Goal: Transaction & Acquisition: Purchase product/service

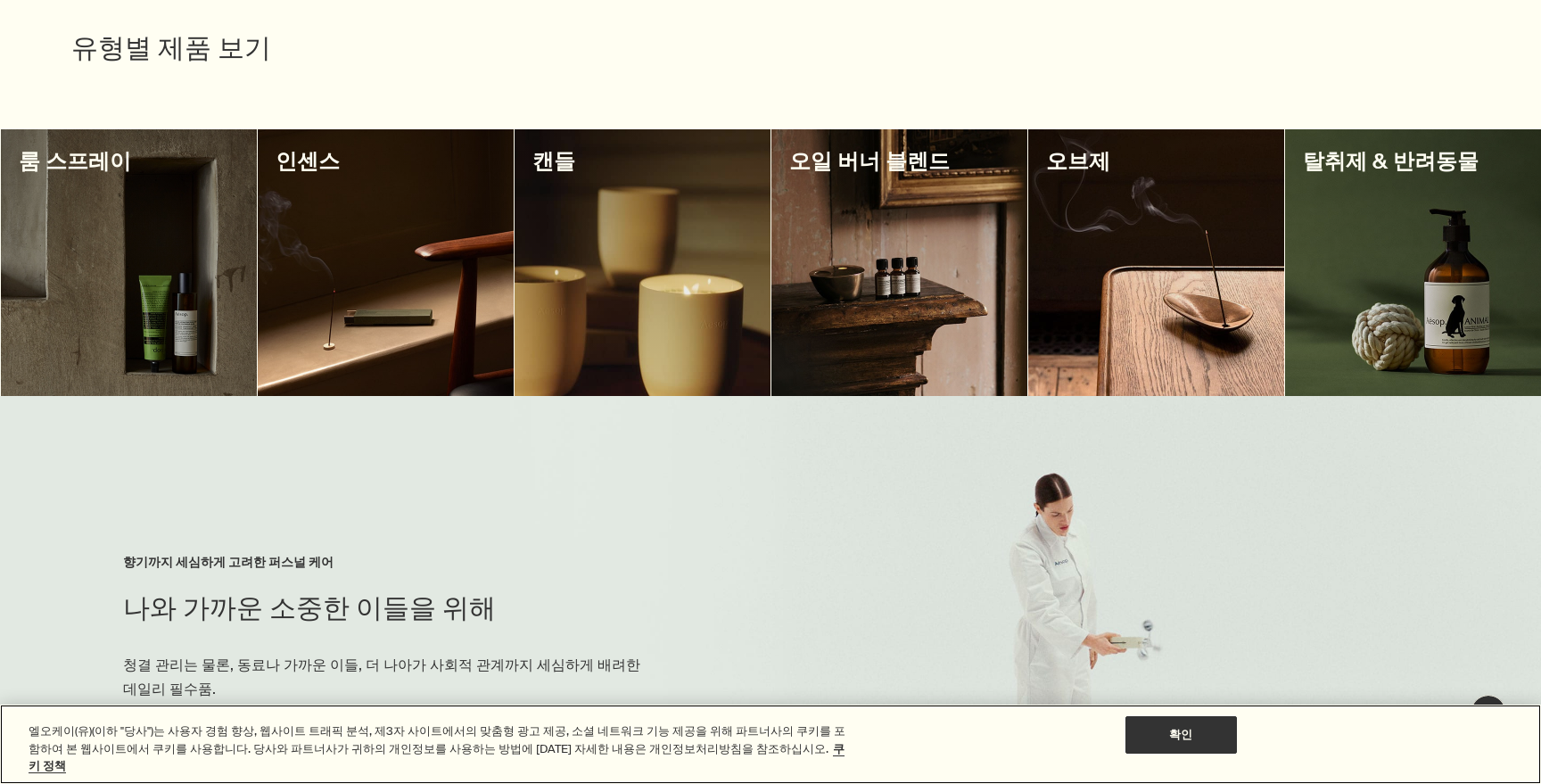
scroll to position [613, 0]
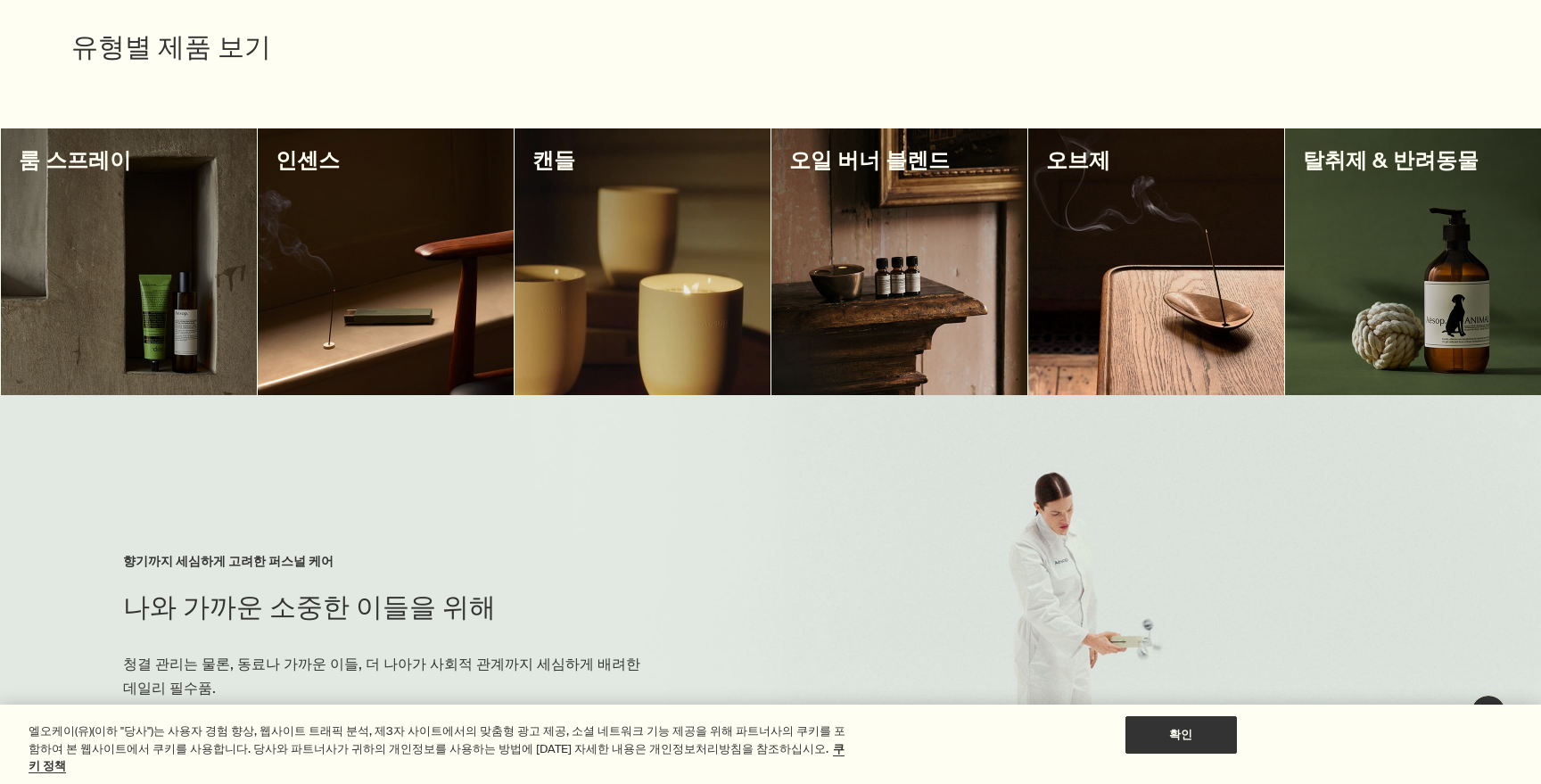
click at [85, 209] on div at bounding box center [129, 262] width 256 height 267
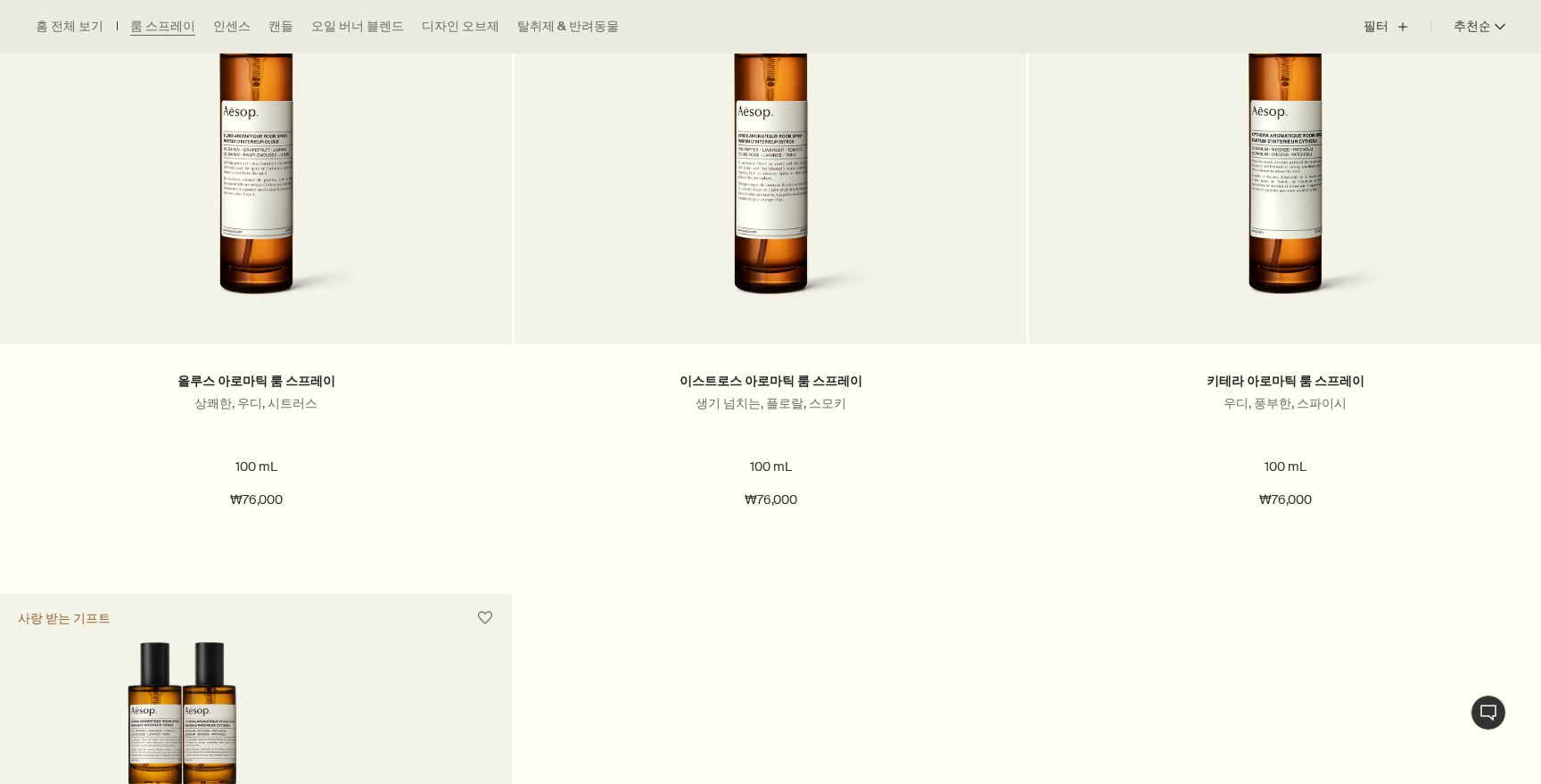
scroll to position [665, 0]
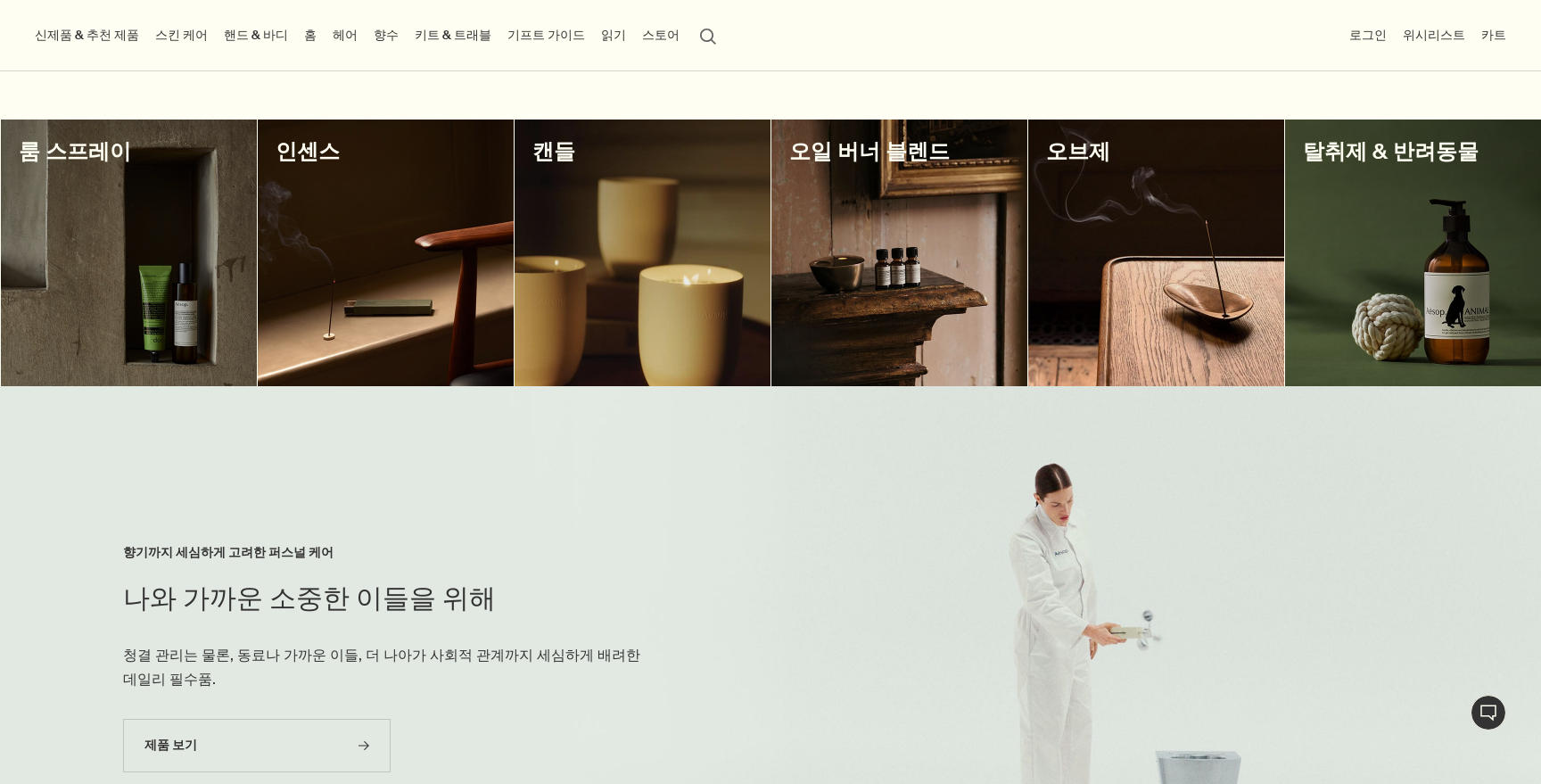
scroll to position [617, 0]
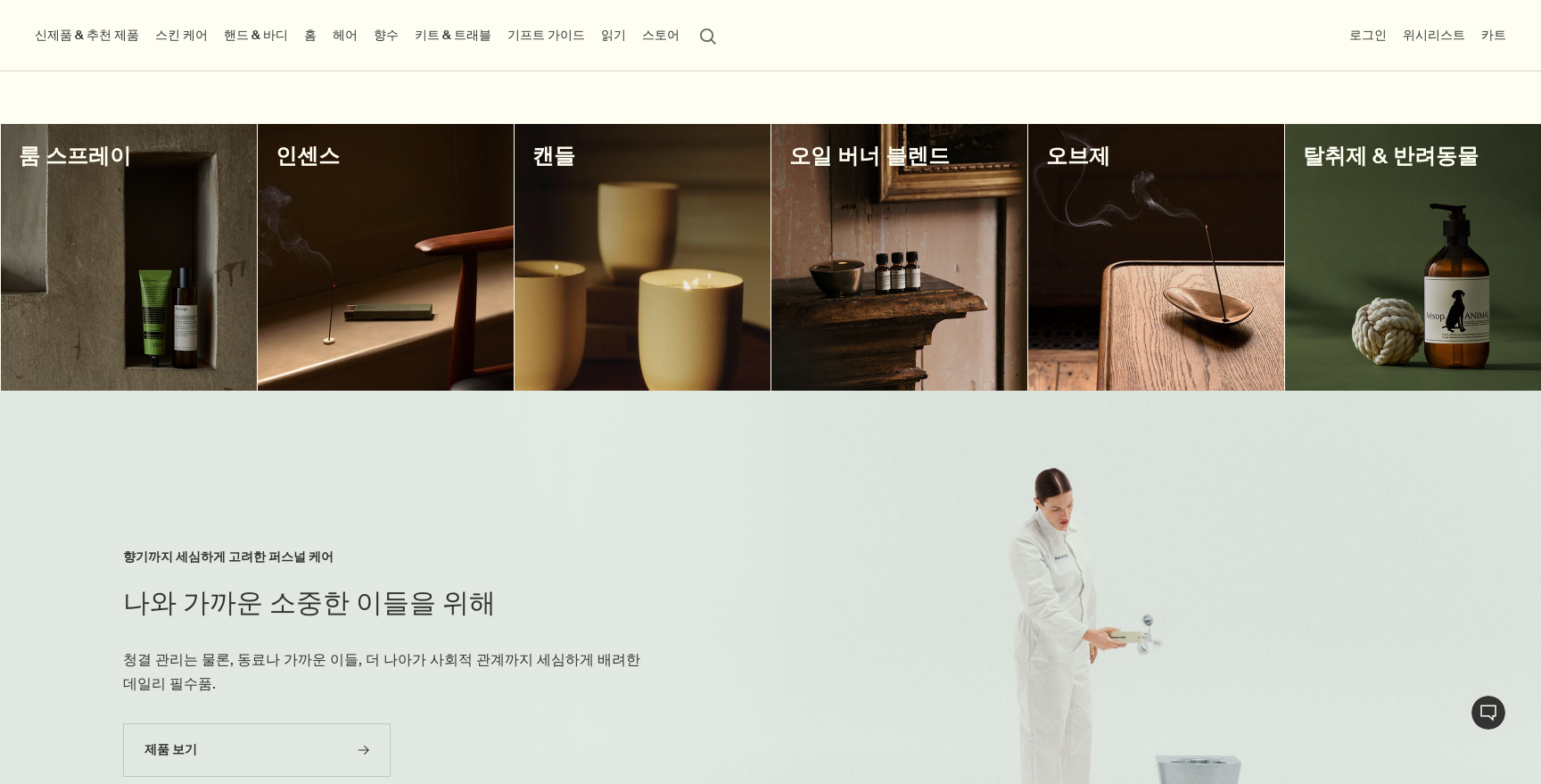
click at [914, 304] on div at bounding box center [899, 258] width 256 height 267
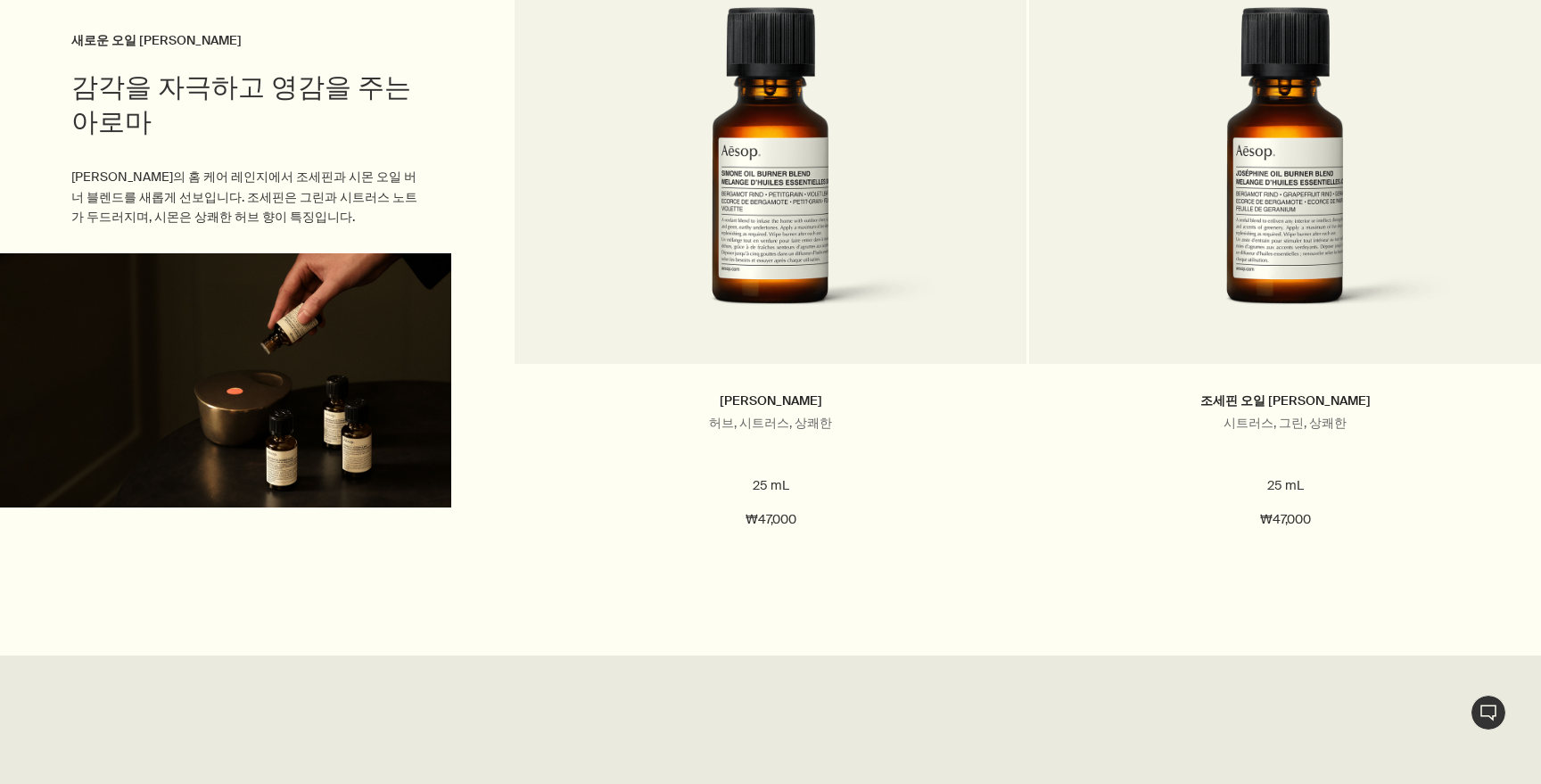
scroll to position [1687, 0]
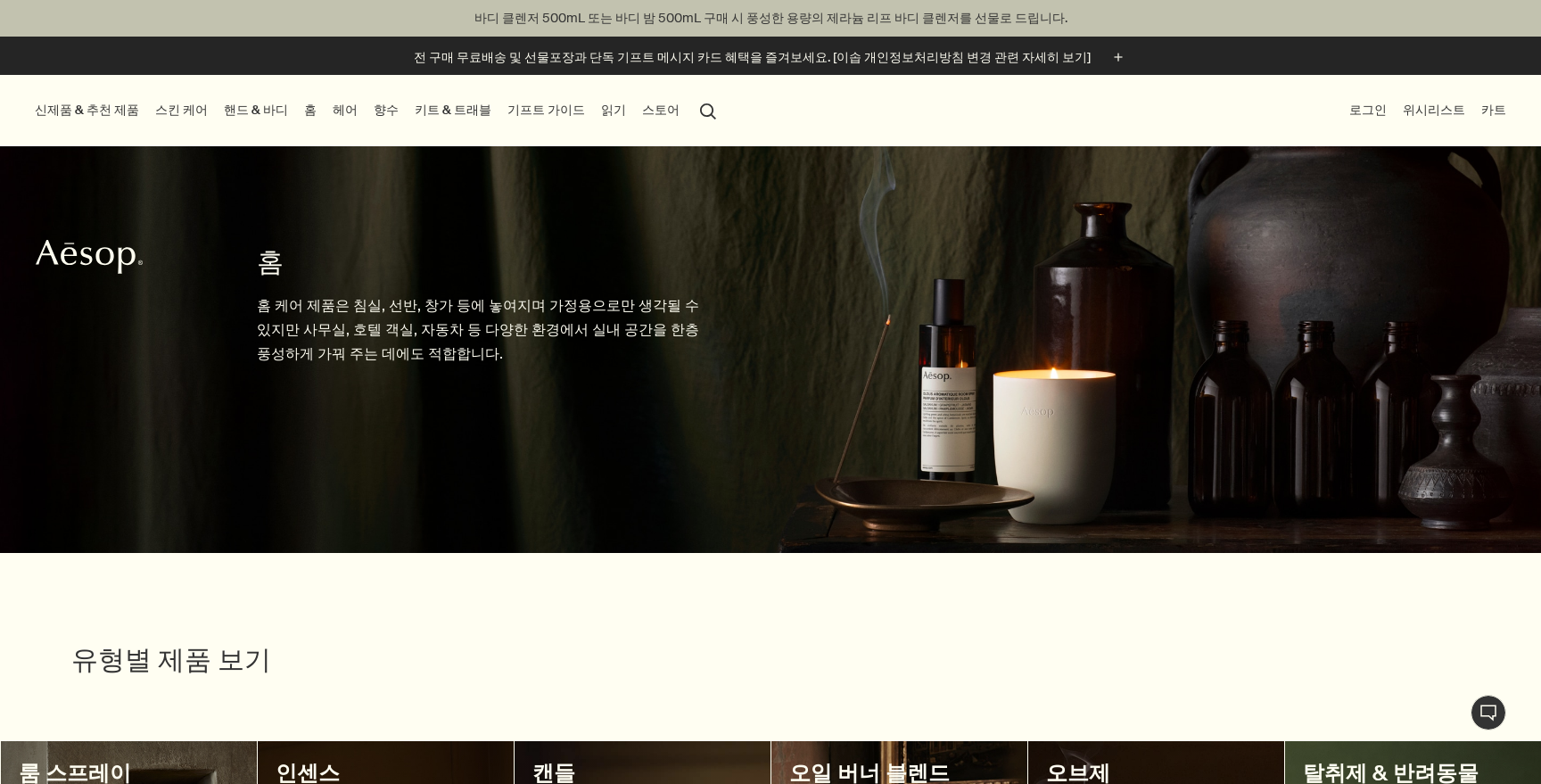
click at [241, 107] on link "핸드 & 바디" at bounding box center [255, 110] width 71 height 24
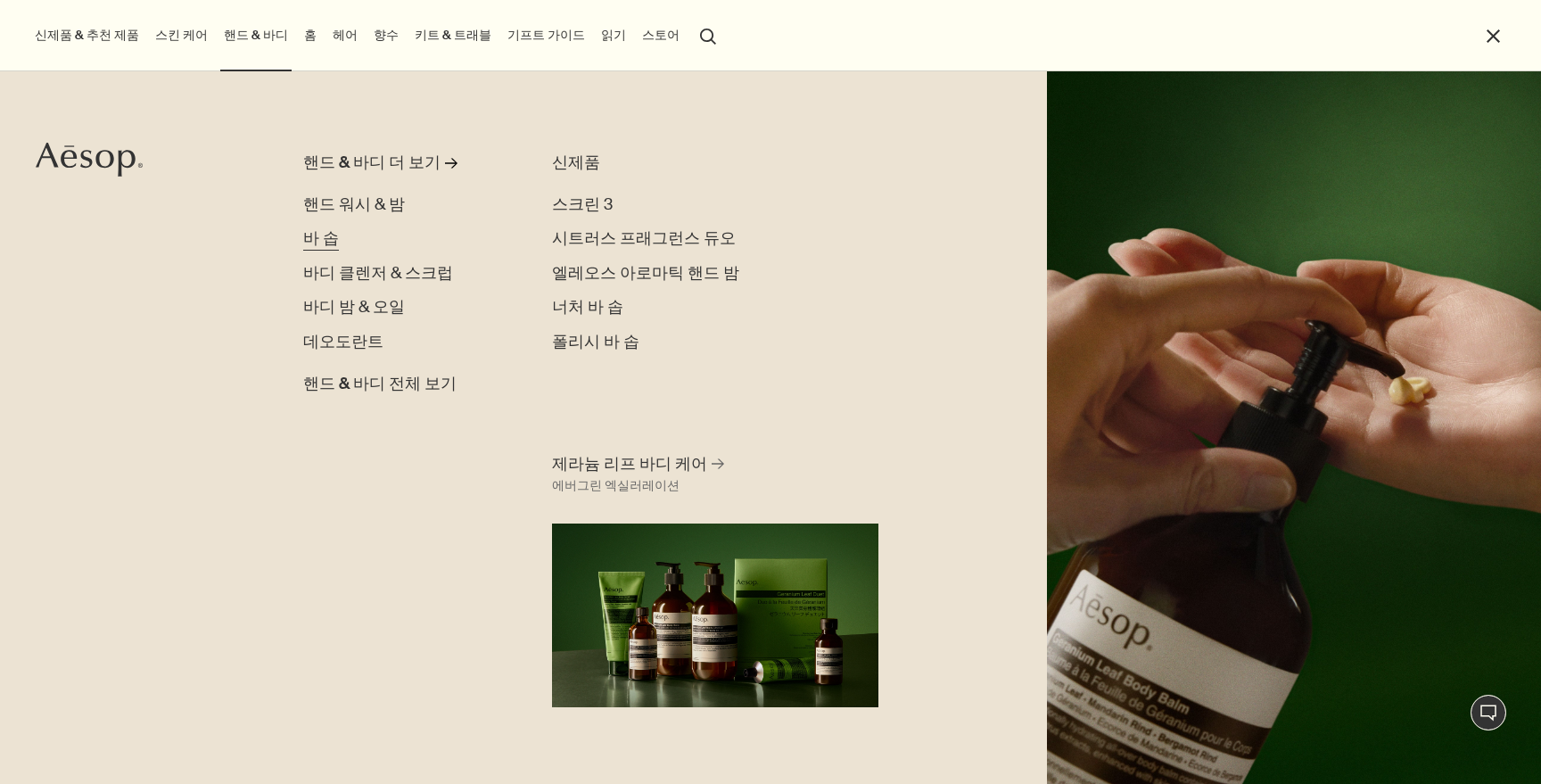
click at [327, 241] on span "바 솝" at bounding box center [322, 238] width 36 height 21
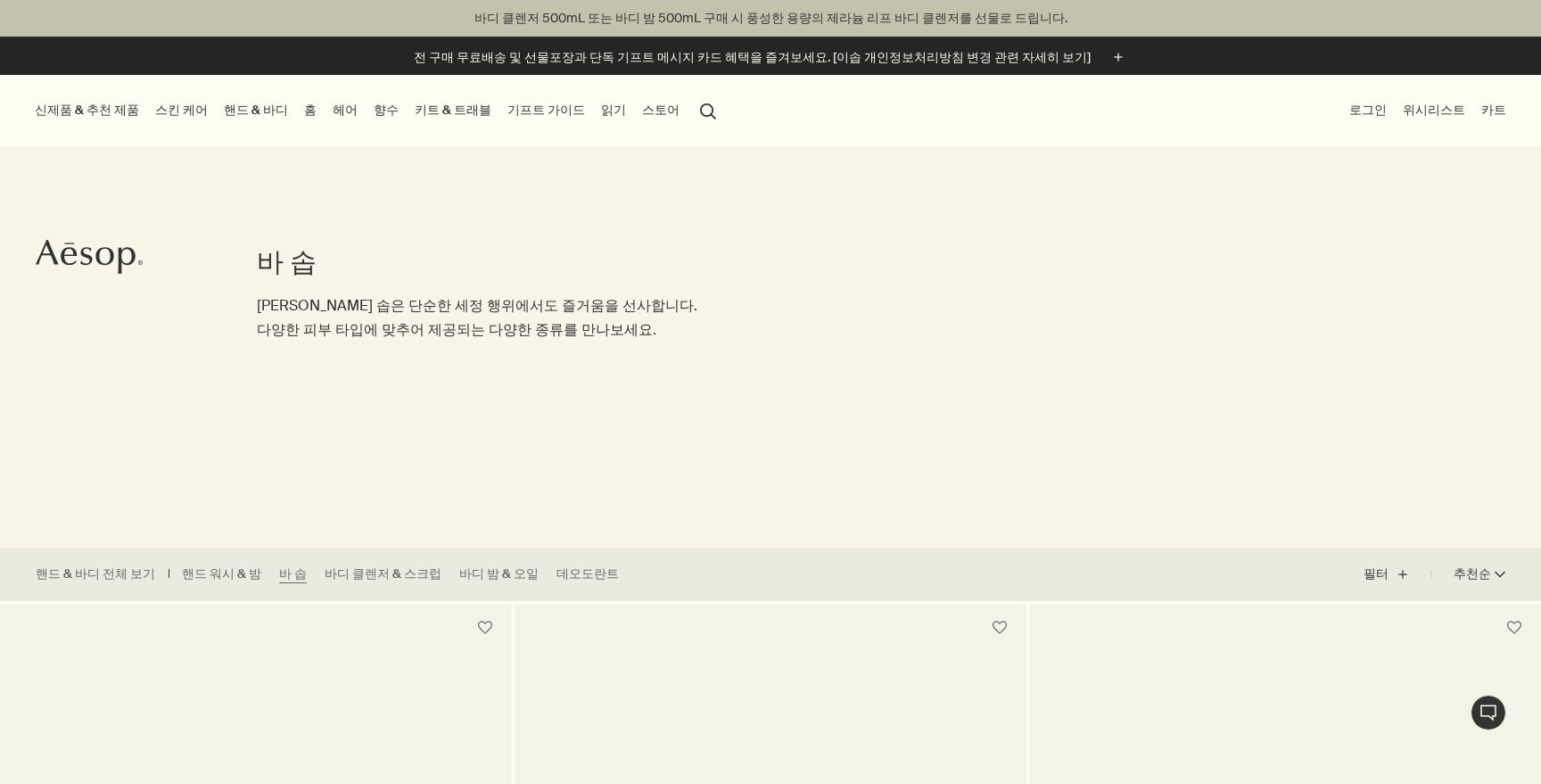
click at [430, 400] on div "바 솝 이솝 바 솝은 단순한 세정 행위에서도 즐거움을 선사합니다. 다양한 피부 타입에 맞추어 제공되는 다양한 종류를 만나보세요." at bounding box center [478, 346] width 442 height 401
click at [430, 401] on div "바 솝 이솝 바 솝은 단순한 세정 행위에서도 즐거움을 선사합니다. 다양한 피부 타입에 맞추어 제공되는 다양한 종류를 만나보세요." at bounding box center [478, 346] width 442 height 401
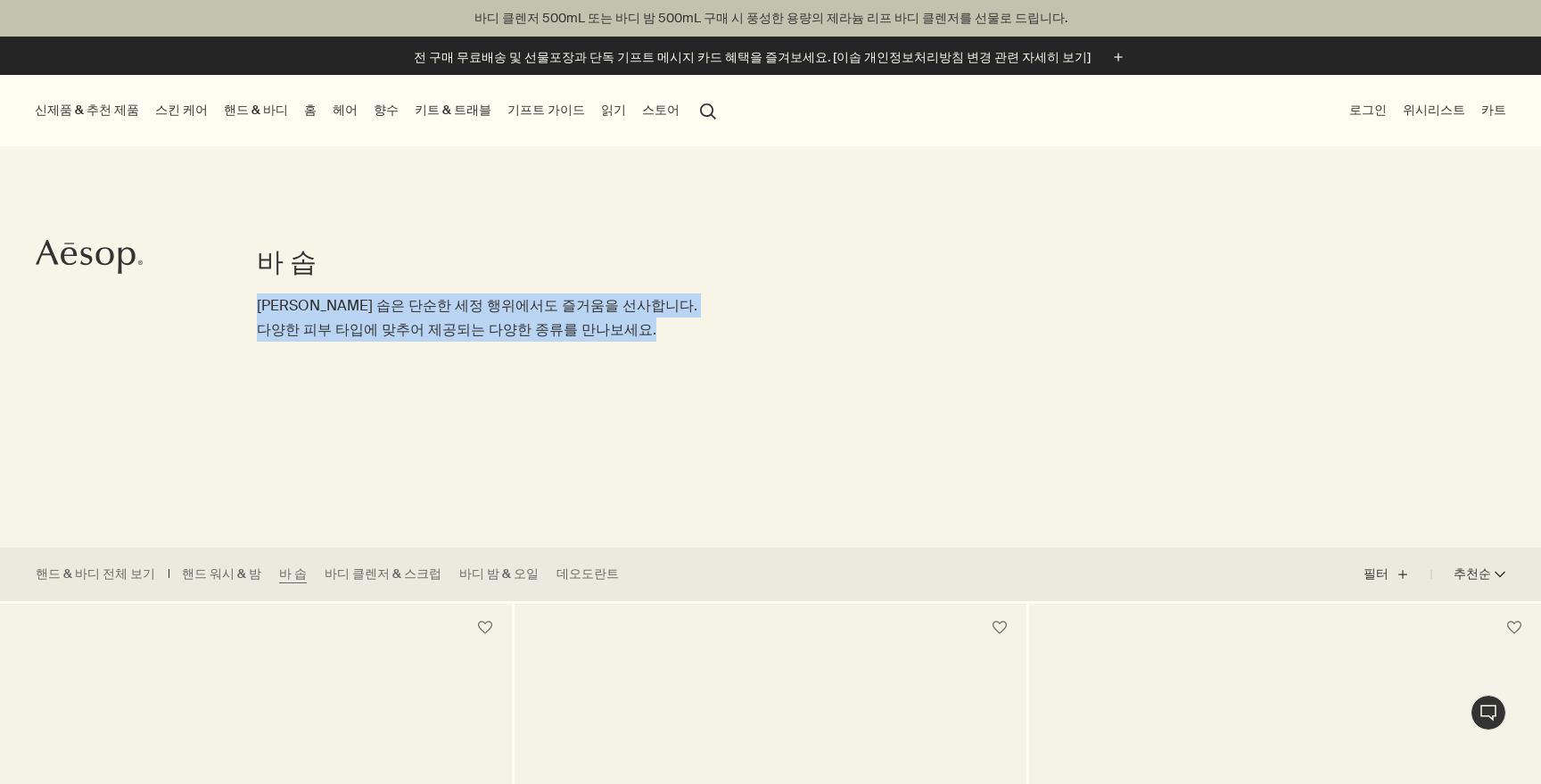
click at [430, 401] on div "바 솝 이솝 바 솝은 단순한 세정 행위에서도 즐거움을 선사합니다. 다양한 피부 타입에 맞추어 제공되는 다양한 종류를 만나보세요." at bounding box center [478, 346] width 442 height 401
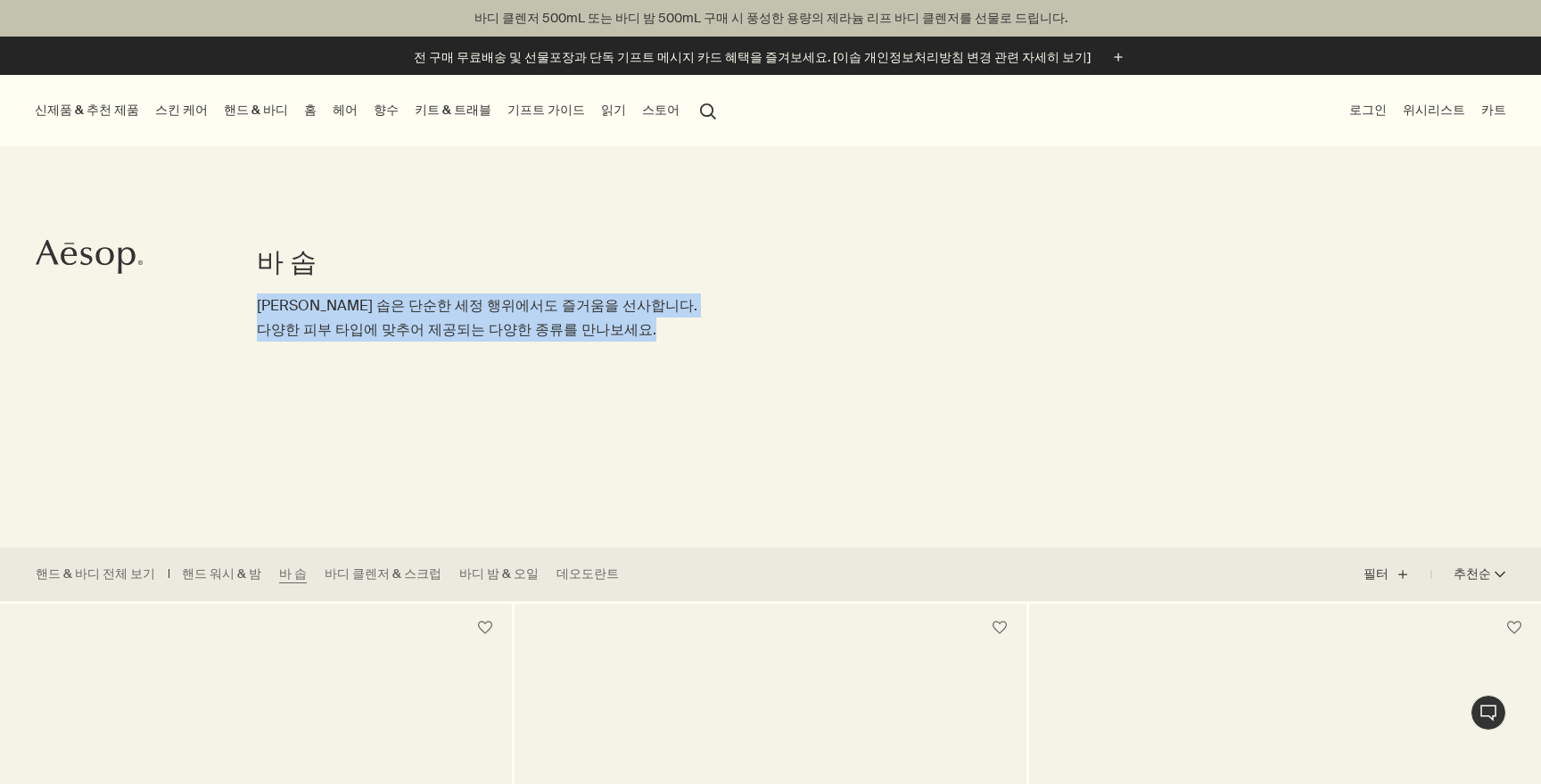
click at [430, 401] on div "바 솝 이솝 바 솝은 단순한 세정 행위에서도 즐거움을 선사합니다. 다양한 피부 타입에 맞추어 제공되는 다양한 종류를 만나보세요." at bounding box center [478, 346] width 442 height 401
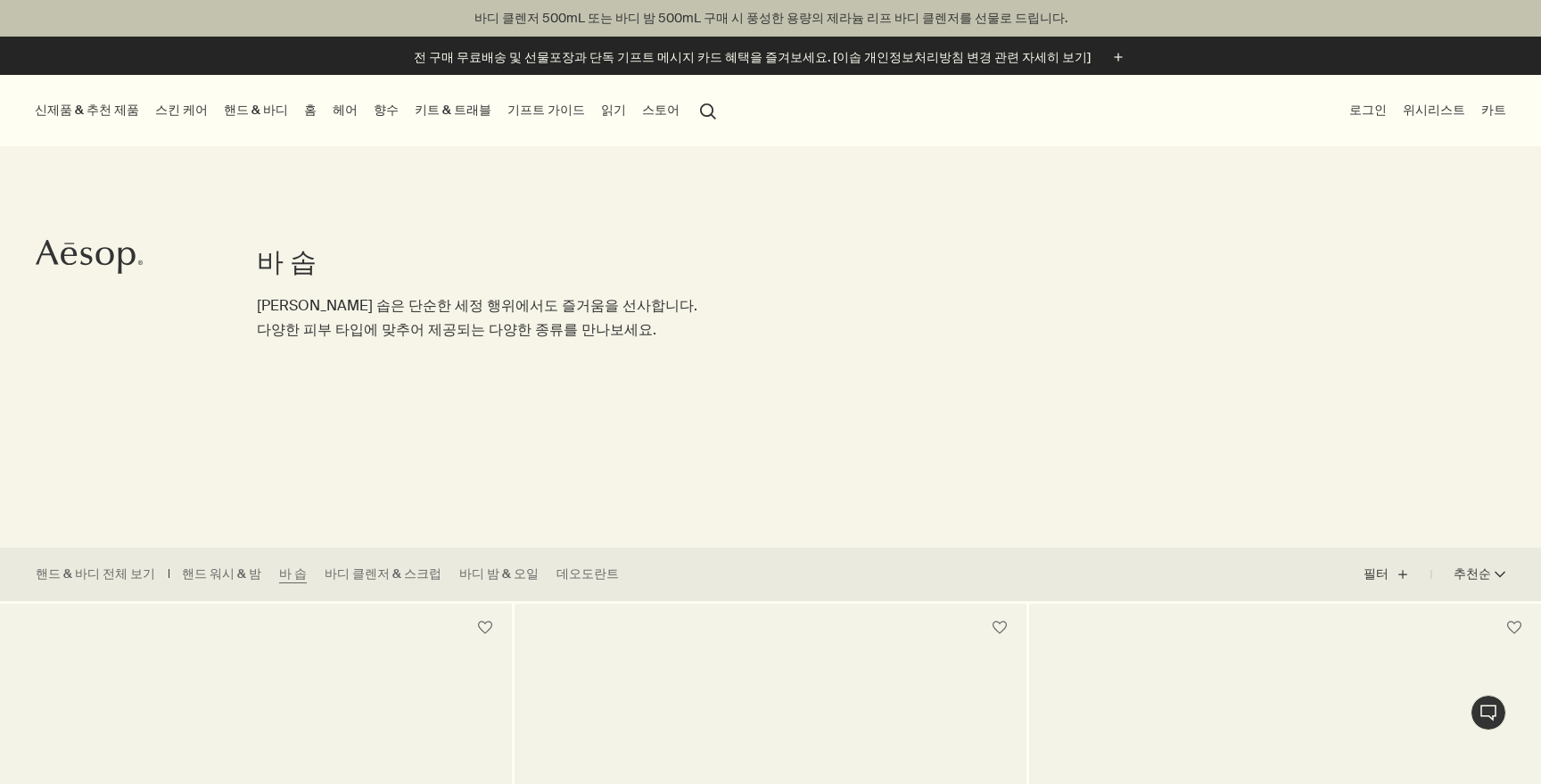
click at [253, 108] on link "핸드 & 바디" at bounding box center [255, 110] width 71 height 24
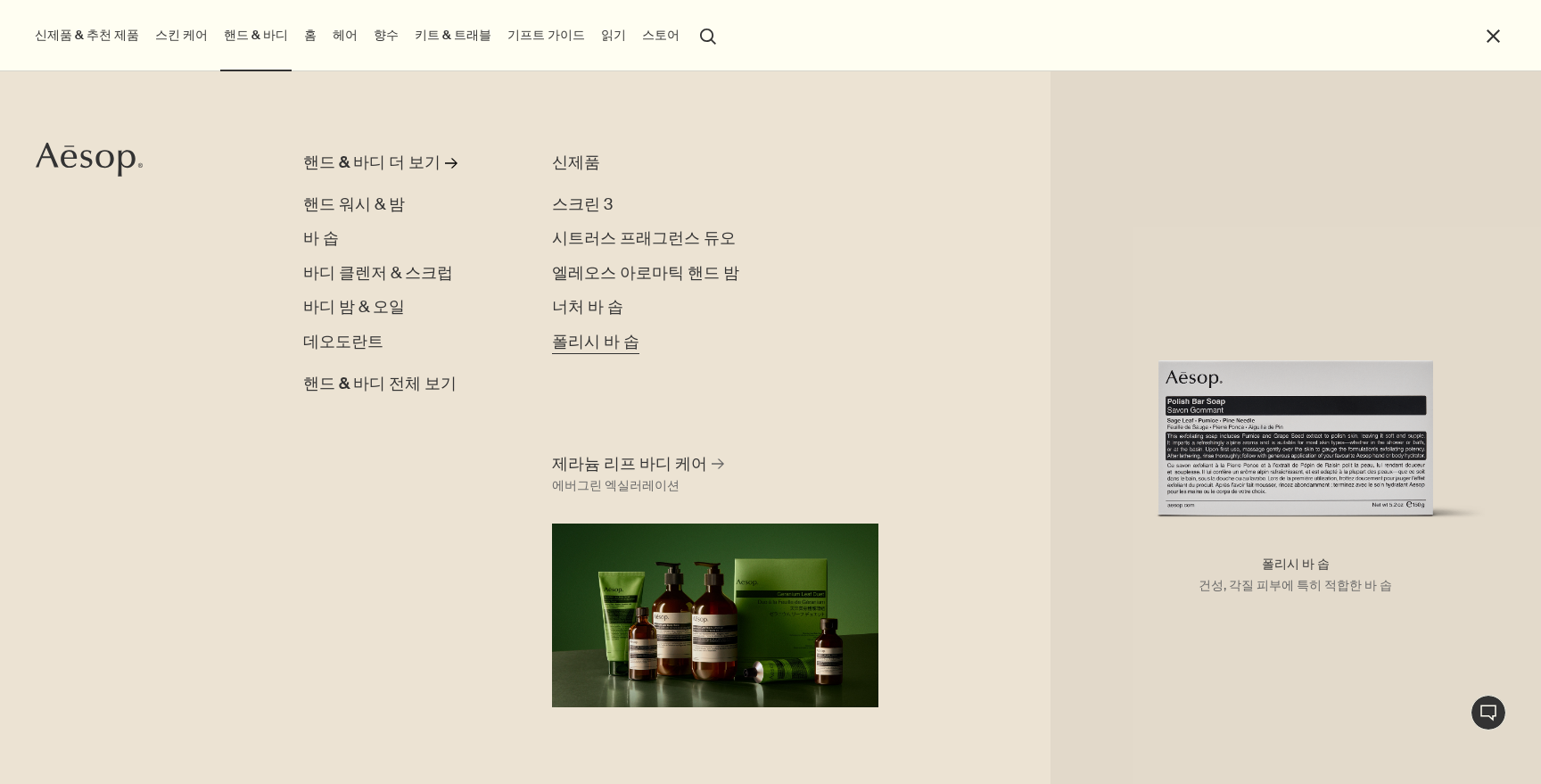
click at [621, 346] on span "폴리시 바 솝" at bounding box center [596, 342] width 87 height 21
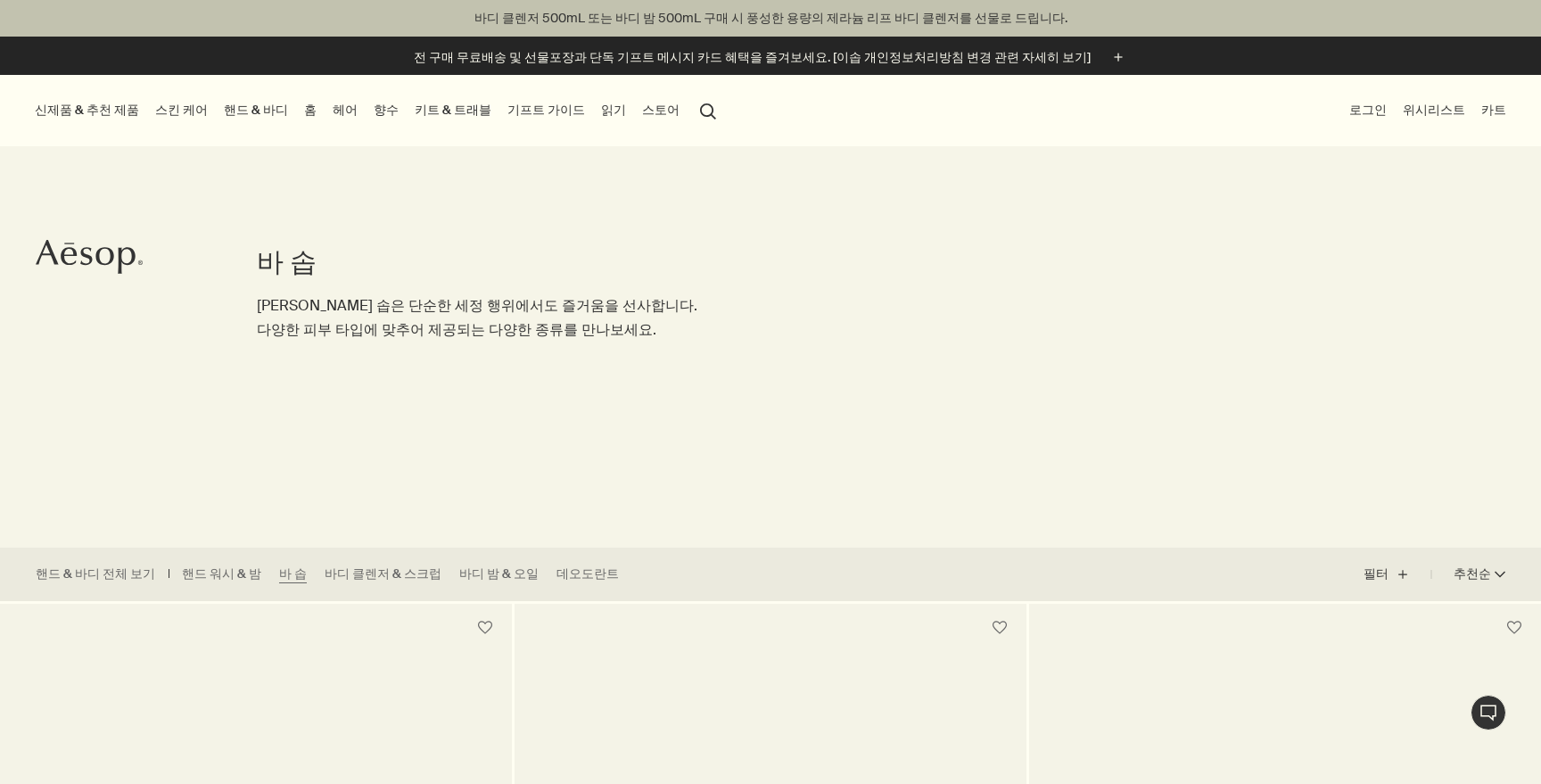
click at [429, 105] on link "키트 & 트래블" at bounding box center [452, 110] width 84 height 24
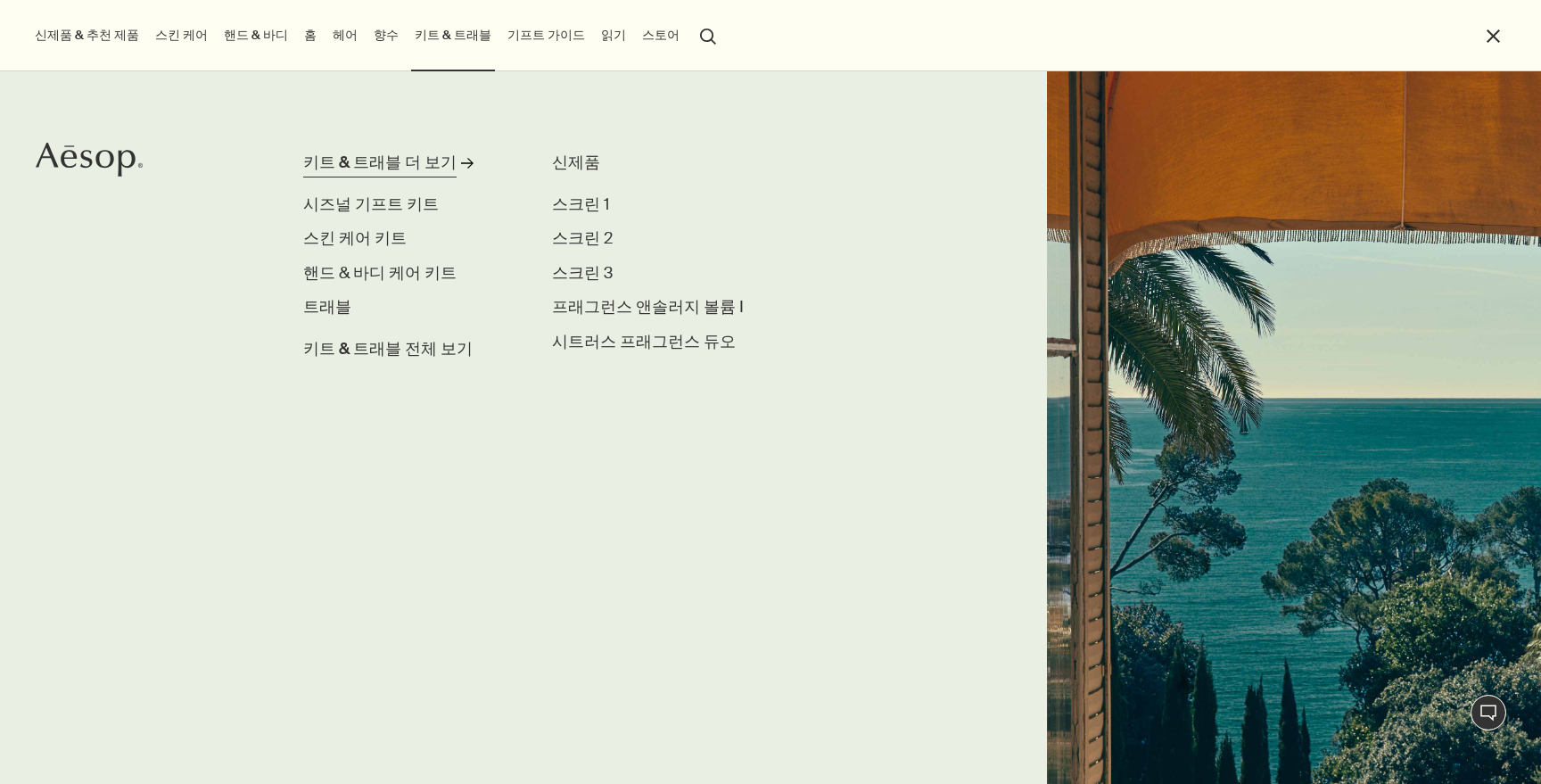
click at [398, 159] on div "키트 & 트래블 더 보기" at bounding box center [380, 163] width 153 height 24
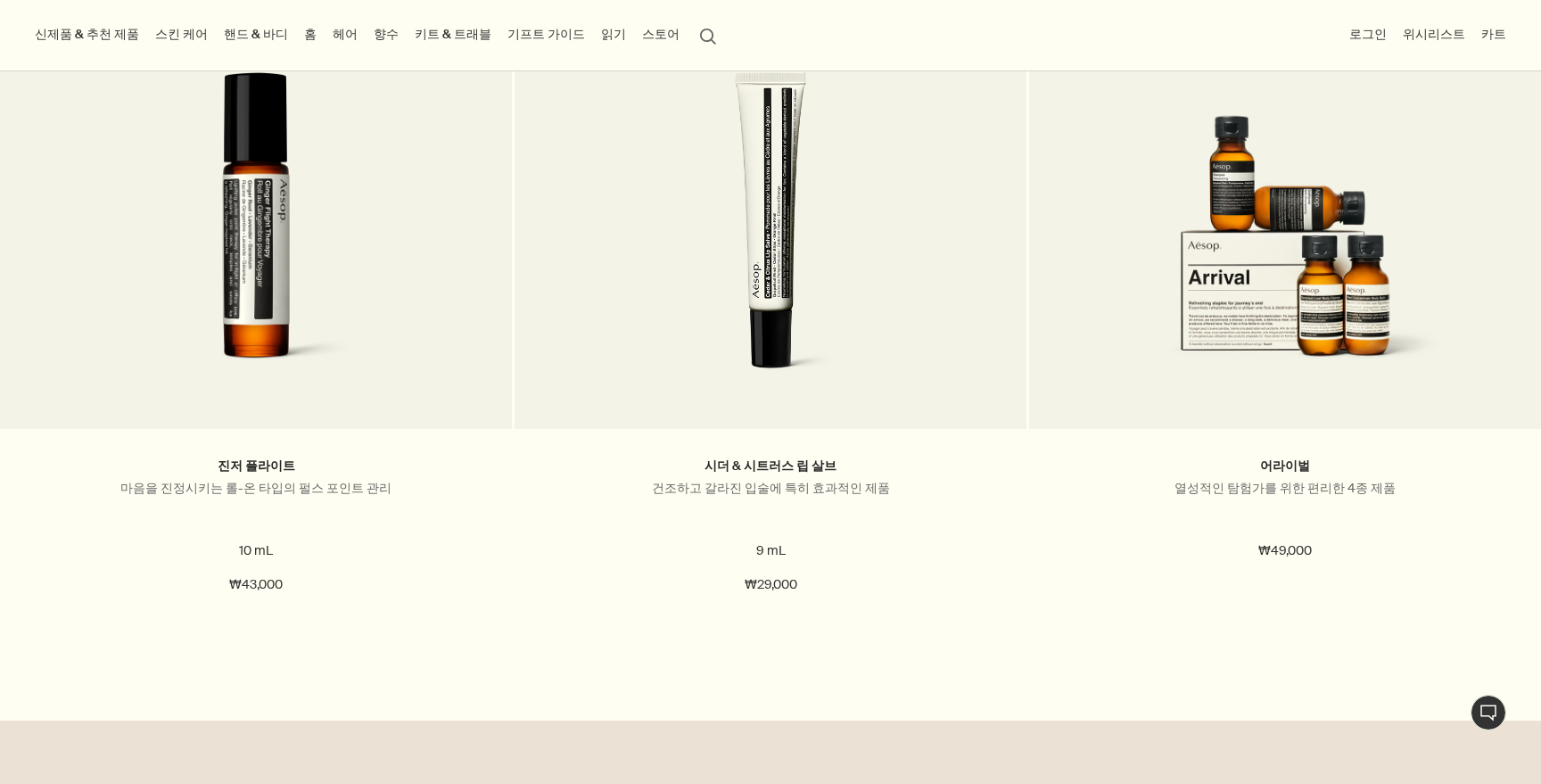
scroll to position [2082, 0]
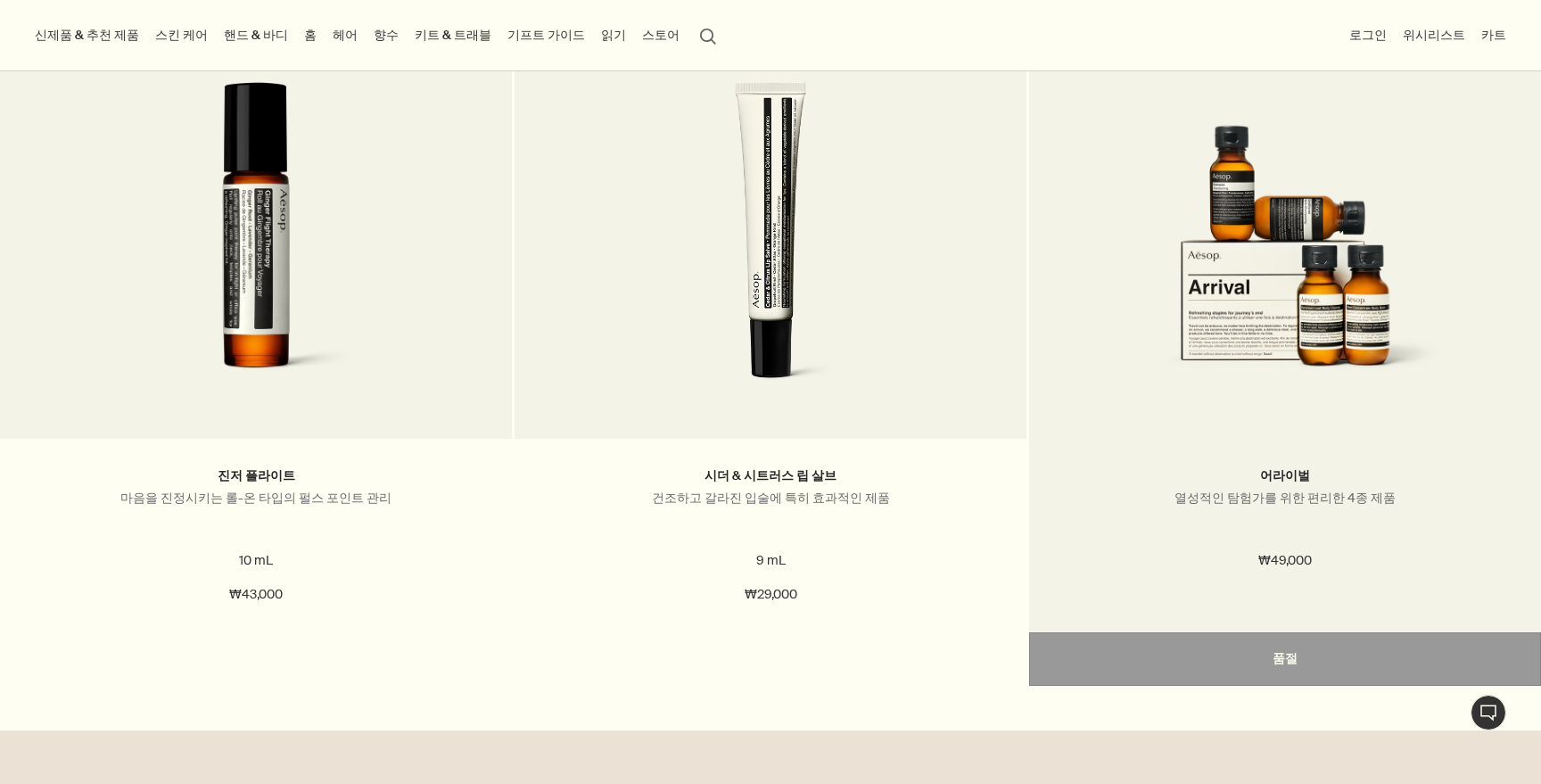
click at [1312, 138] on img at bounding box center [1285, 247] width 378 height 330
